Goal: Entertainment & Leisure: Consume media (video, audio)

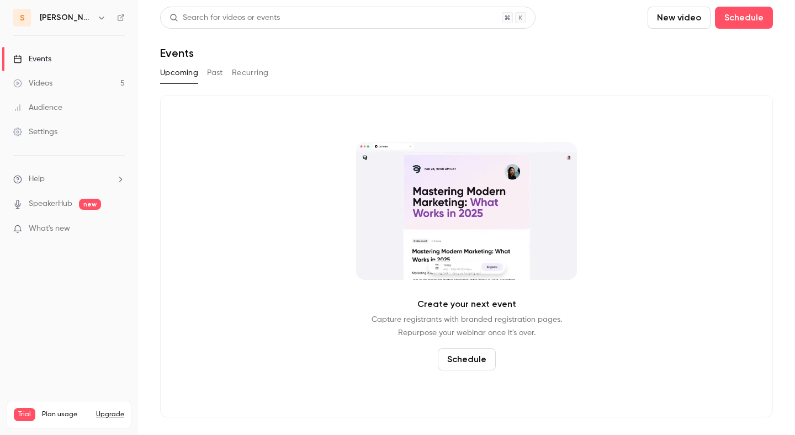
click at [80, 81] on link "Videos 5" at bounding box center [69, 83] width 138 height 24
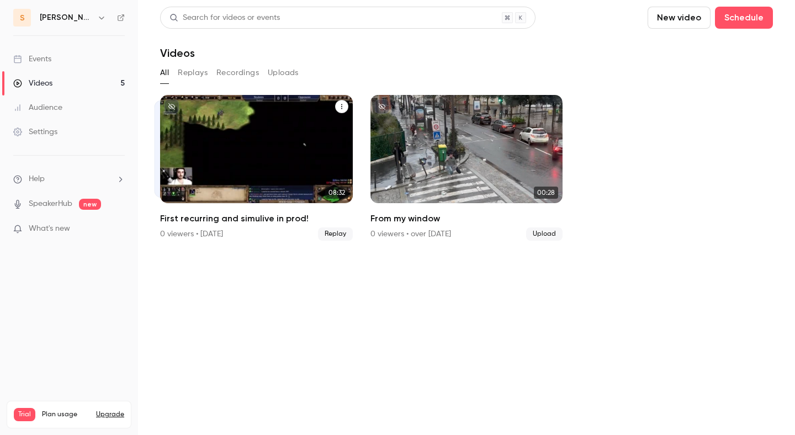
click at [265, 184] on p "First recurring and simulive in prod!" at bounding box center [256, 172] width 167 height 35
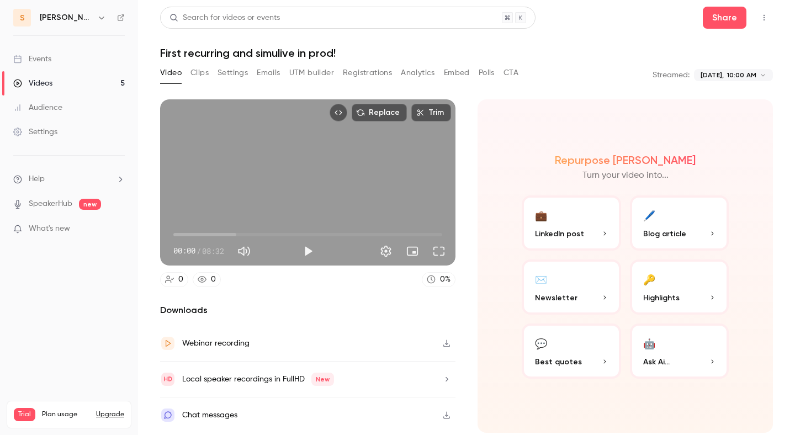
click at [256, 381] on div "Local speaker recordings in FullHD New" at bounding box center [258, 379] width 152 height 13
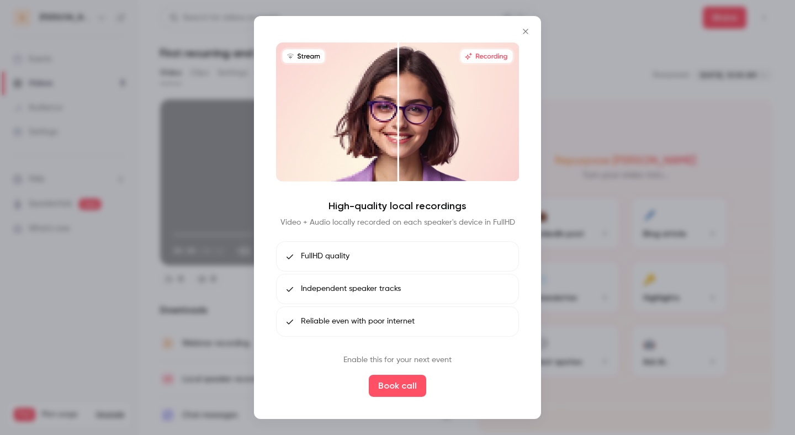
click at [203, 48] on div at bounding box center [397, 217] width 795 height 435
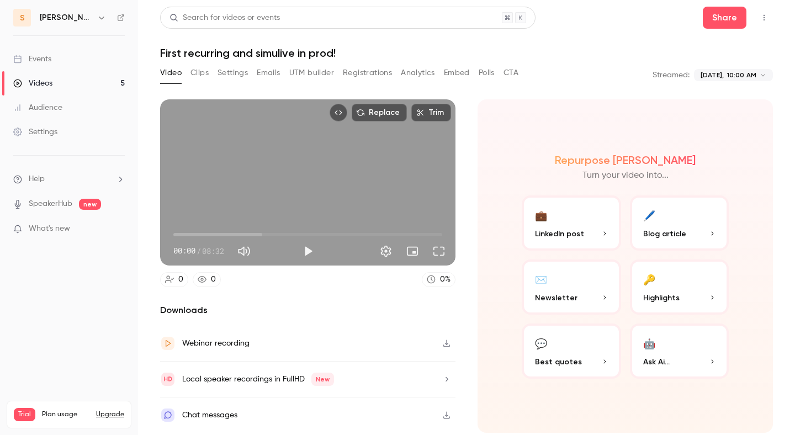
click at [191, 378] on div "Local speaker recordings in FullHD New" at bounding box center [258, 379] width 152 height 13
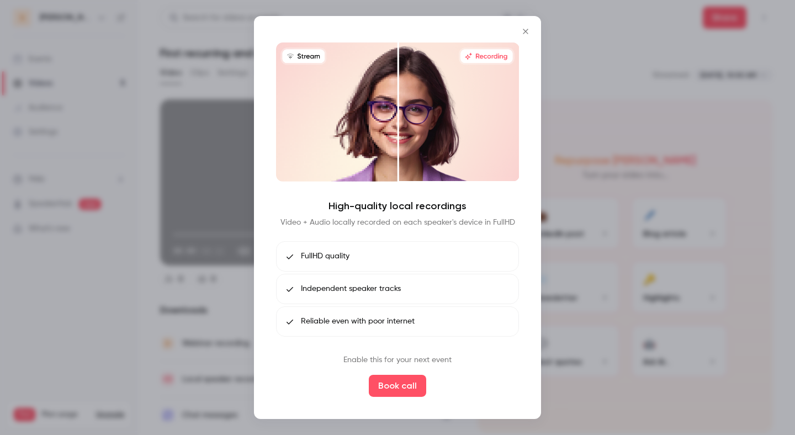
click at [125, 83] on div at bounding box center [397, 217] width 795 height 435
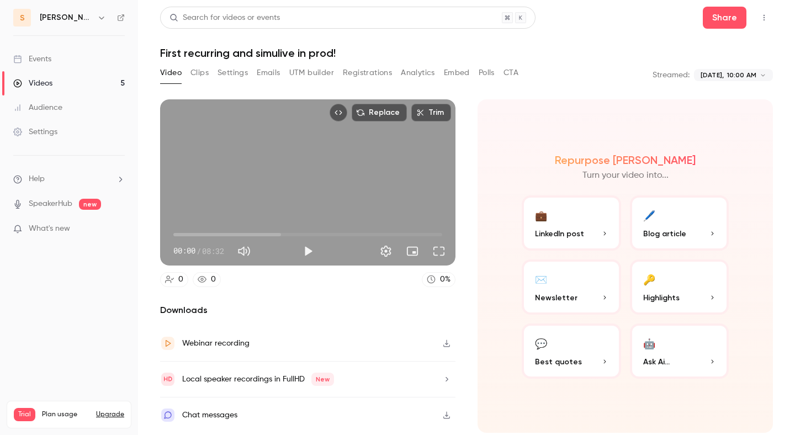
click at [97, 19] on icon "button" at bounding box center [101, 17] width 9 height 9
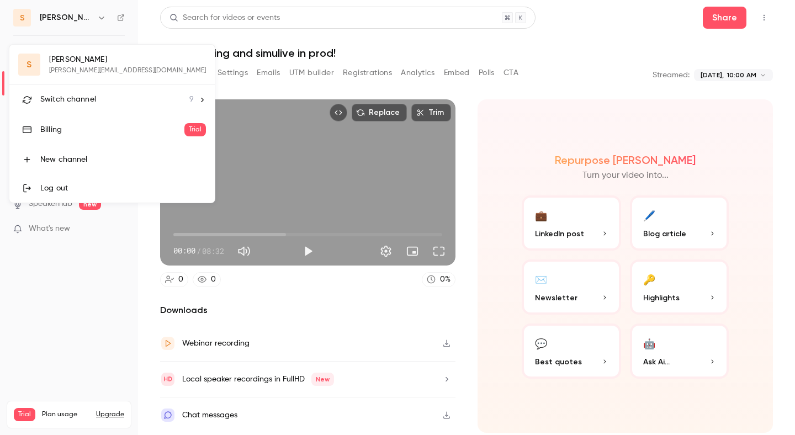
click at [83, 100] on span "Switch channel" at bounding box center [68, 100] width 56 height 12
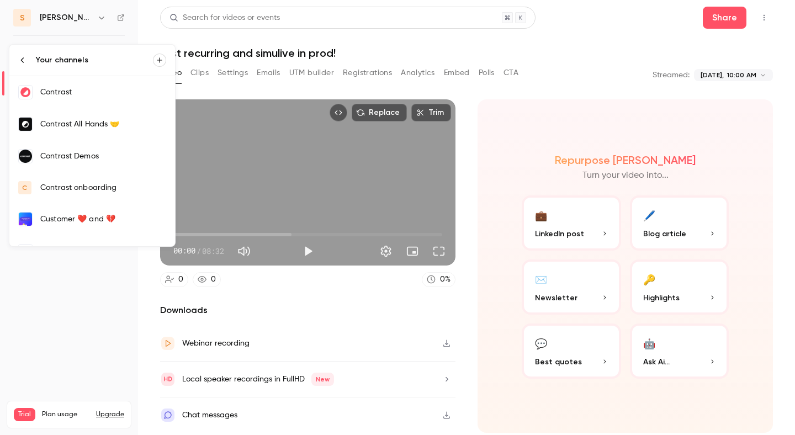
click at [83, 100] on link "Contrast" at bounding box center [92, 92] width 166 height 32
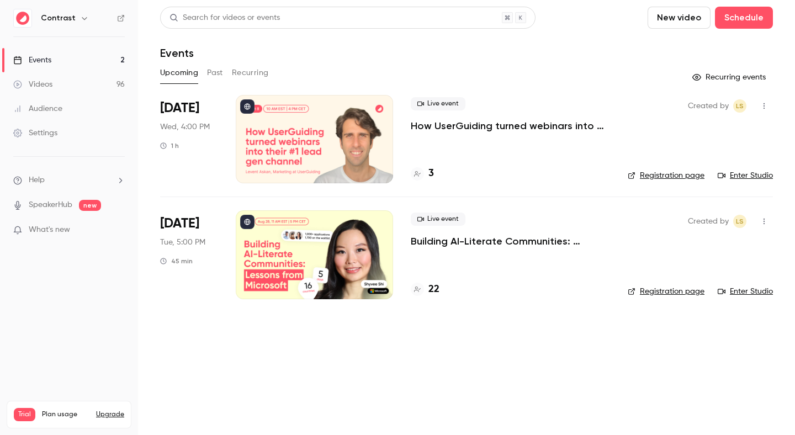
click at [65, 25] on div "Contrast" at bounding box center [69, 18] width 112 height 19
click at [70, 20] on h6 "Contrast" at bounding box center [58, 18] width 35 height 11
click at [87, 21] on button "button" at bounding box center [84, 18] width 13 height 13
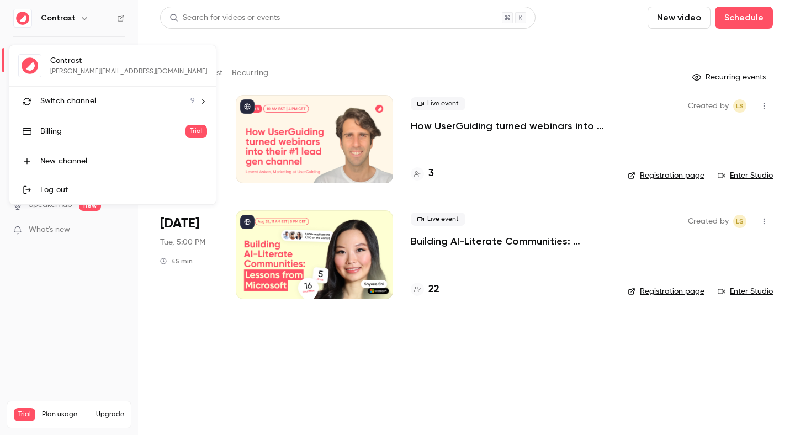
click at [80, 110] on li "Switch channel 9" at bounding box center [112, 101] width 207 height 29
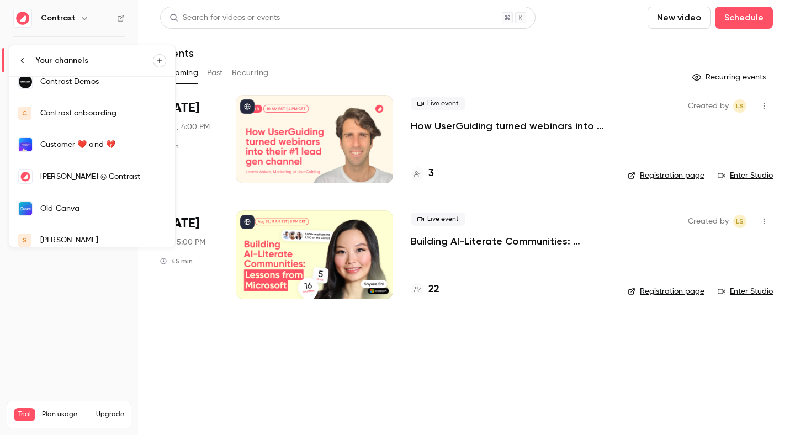
scroll to position [116, 0]
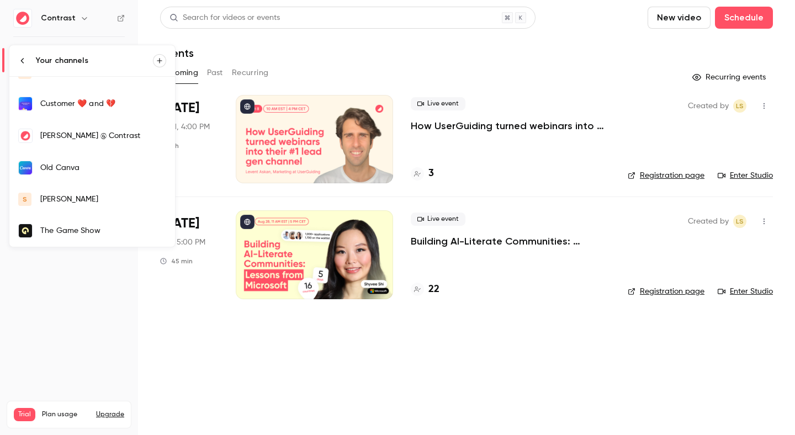
click at [75, 198] on div "[PERSON_NAME]" at bounding box center [103, 199] width 126 height 11
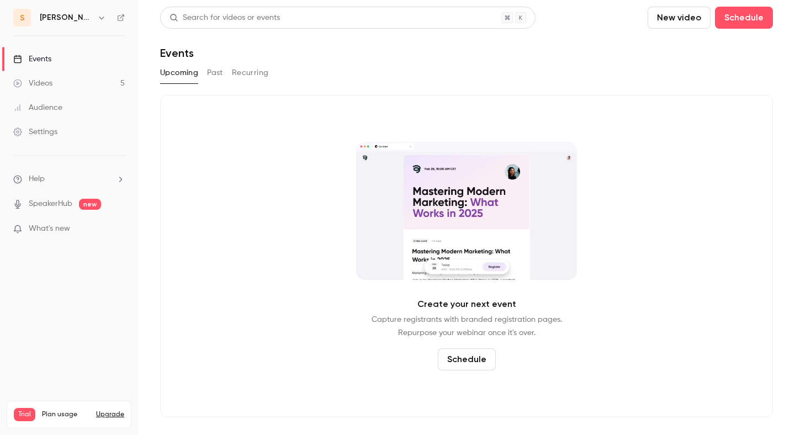
click at [75, 82] on link "Videos 5" at bounding box center [69, 83] width 138 height 24
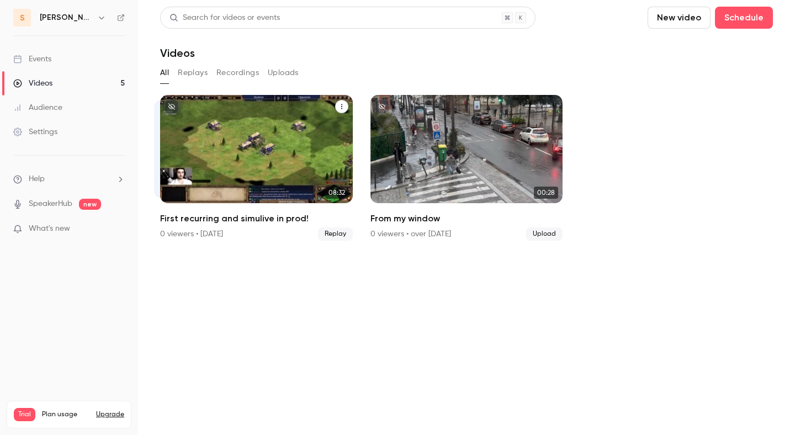
click at [275, 180] on p "First recurring and simulive in prod!" at bounding box center [256, 172] width 167 height 35
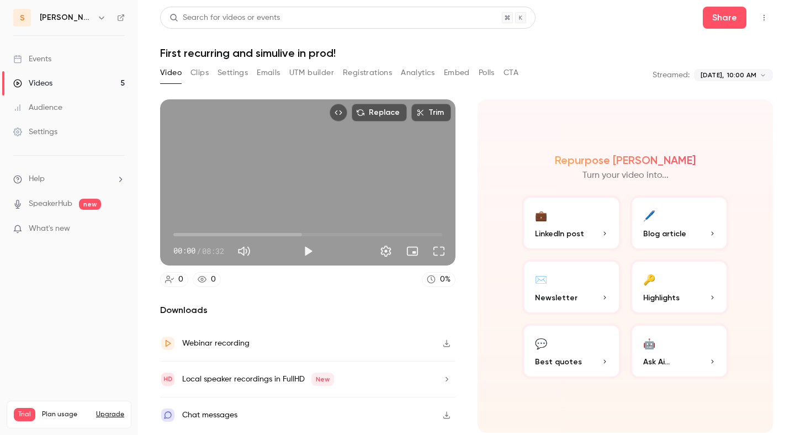
click at [729, 72] on body "**********" at bounding box center [397, 217] width 795 height 435
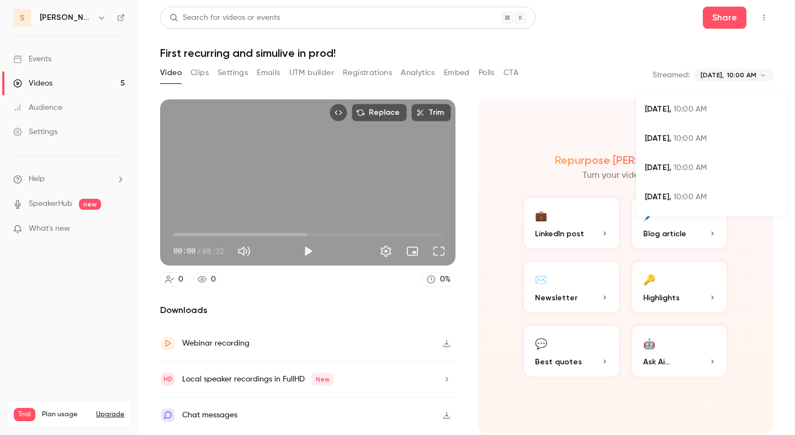
click at [593, 78] on div at bounding box center [397, 217] width 795 height 435
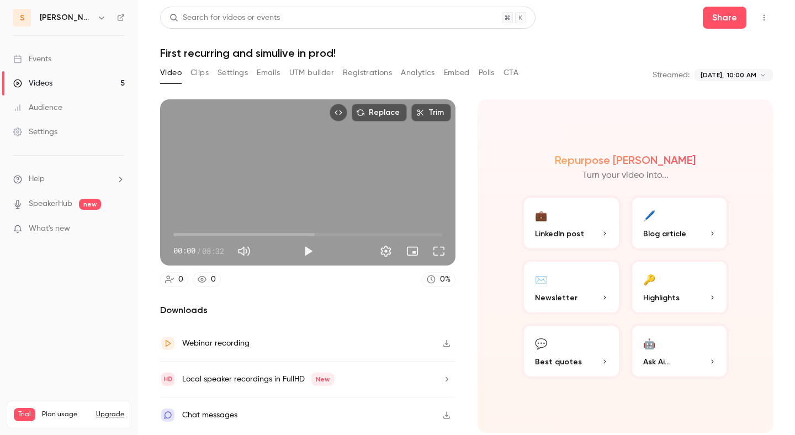
click at [101, 90] on link "Videos 5" at bounding box center [69, 83] width 138 height 24
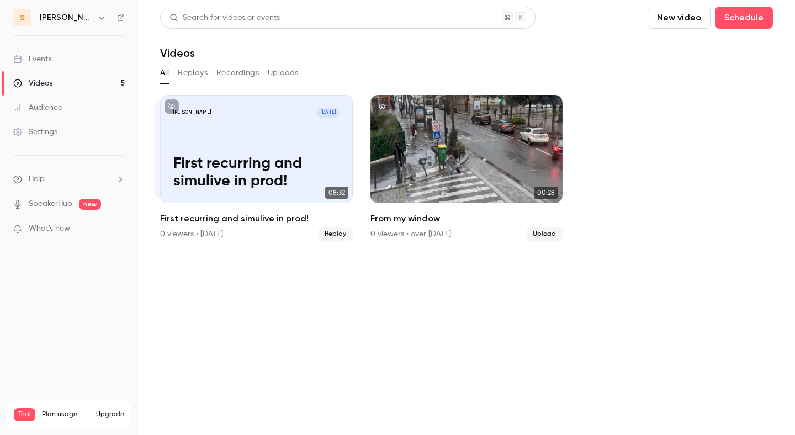
click at [266, 75] on div "All Replays Recordings Uploads" at bounding box center [466, 73] width 613 height 18
click at [76, 75] on link "Videos 5" at bounding box center [69, 83] width 138 height 24
click at [76, 66] on link "Events" at bounding box center [69, 59] width 138 height 24
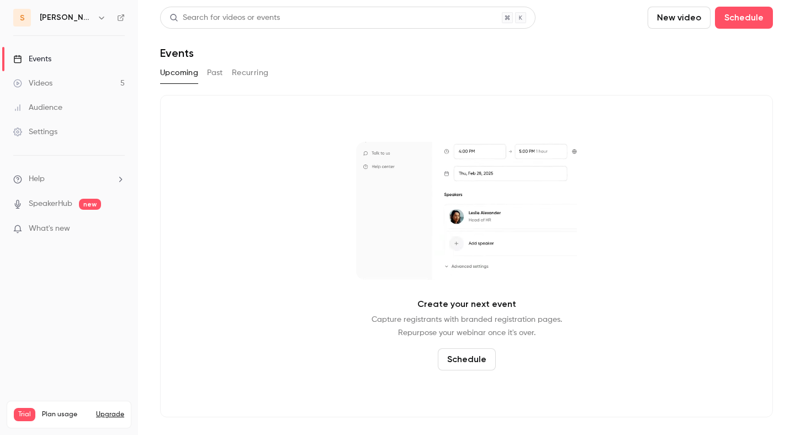
click at [78, 82] on link "Videos 5" at bounding box center [69, 83] width 138 height 24
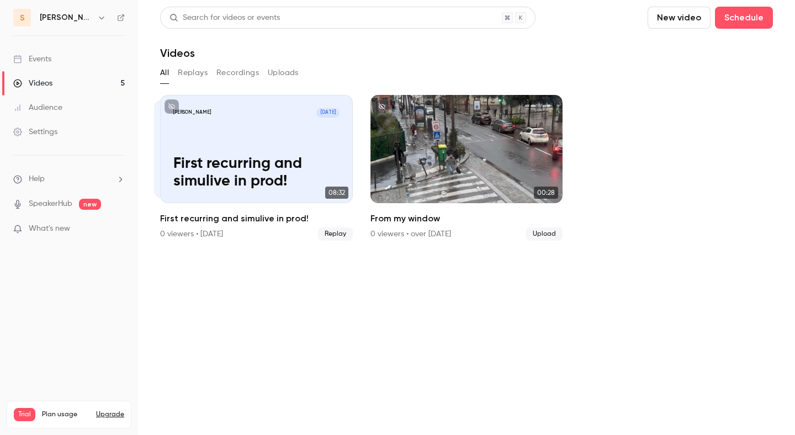
click at [92, 64] on link "Events" at bounding box center [69, 59] width 138 height 24
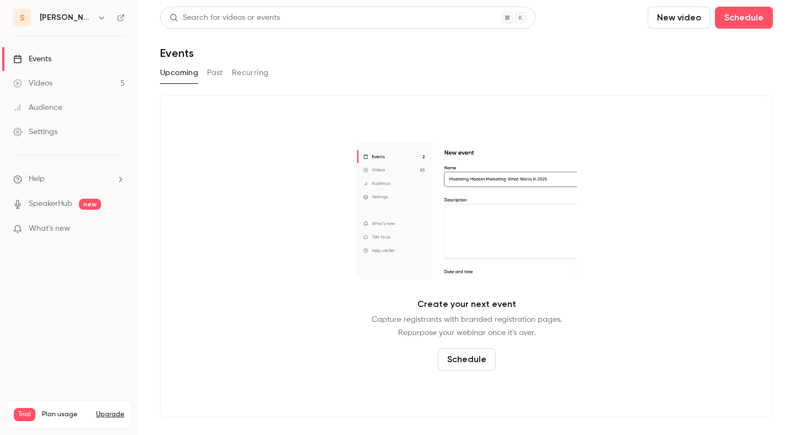
click at [208, 80] on button "Past" at bounding box center [215, 73] width 16 height 18
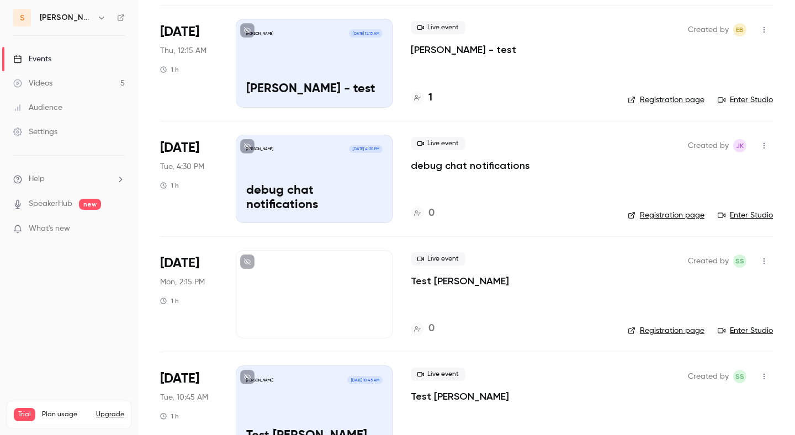
scroll to position [972, 0]
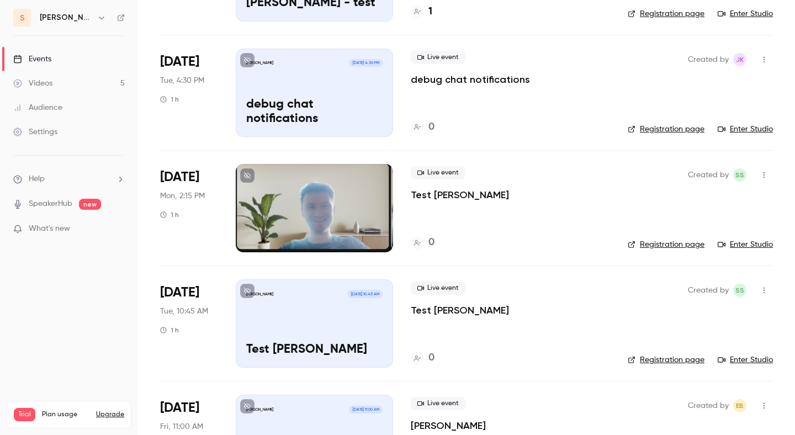
click at [72, 80] on link "Videos 5" at bounding box center [69, 83] width 138 height 24
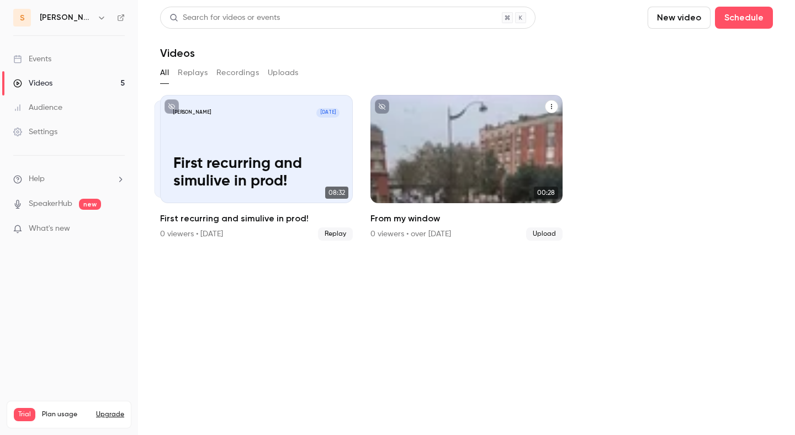
click at [436, 172] on div "From my window" at bounding box center [467, 149] width 193 height 108
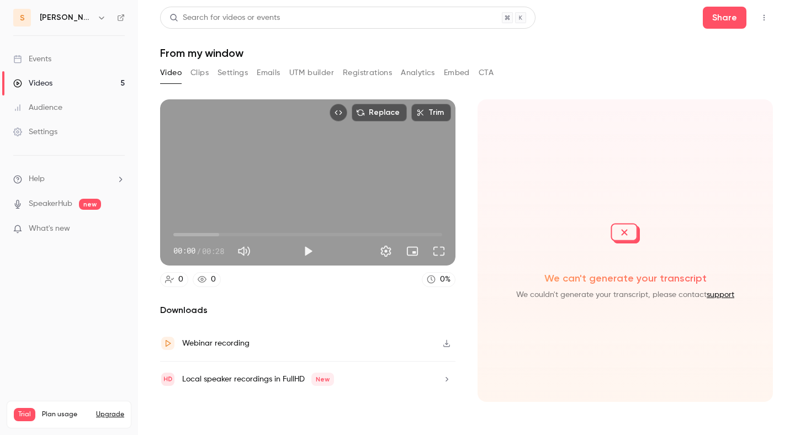
click at [217, 379] on div "Local speaker recordings in FullHD New" at bounding box center [258, 379] width 152 height 13
